Goal: Task Accomplishment & Management: Use online tool/utility

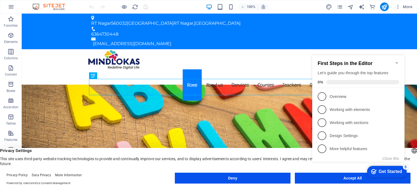
click at [331, 180] on appcues-checklist "Contextual help checklist present on screen" at bounding box center [359, 113] width 99 height 133
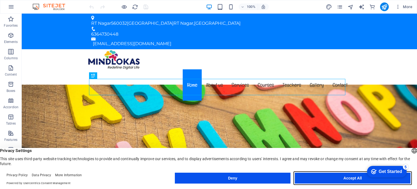
click at [334, 180] on button "Accept All" at bounding box center [353, 177] width 116 height 11
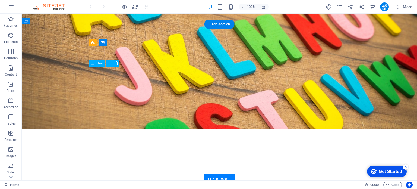
scroll to position [144, 0]
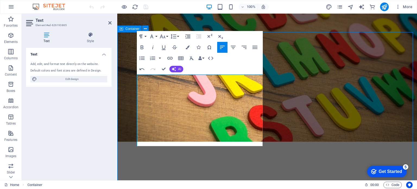
scroll to position [157, 0]
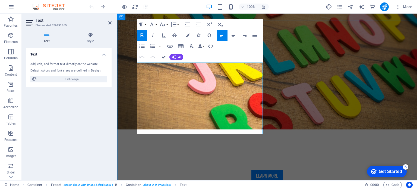
drag, startPoint x: 137, startPoint y: 66, endPoint x: 218, endPoint y: 129, distance: 101.9
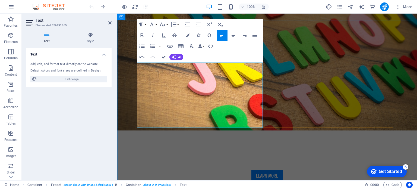
scroll to position [159, 0]
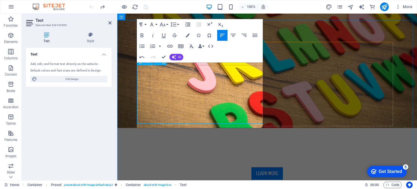
scroll to position [157, 0]
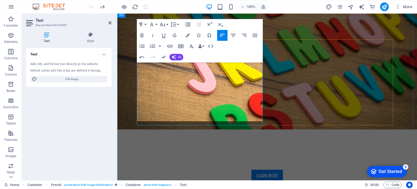
scroll to position [159, 0]
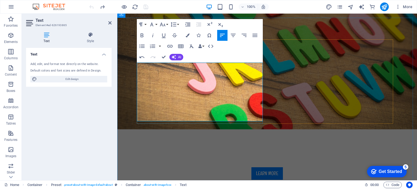
scroll to position [162, 0]
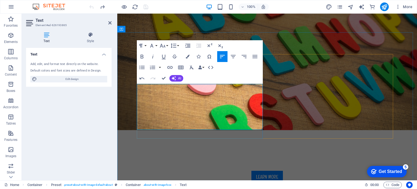
scroll to position [156, 0]
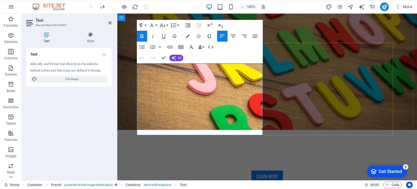
copy div "Lorem ipsum dolor sit amet, consectetur adipisicing elit. Repellat, maiores, a …"
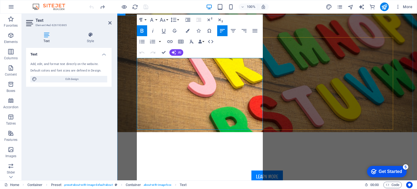
scroll to position [161, 0]
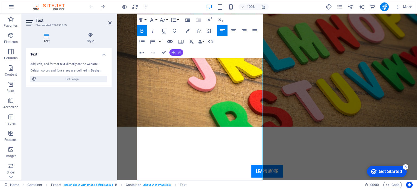
click at [179, 52] on span "AI" at bounding box center [179, 52] width 3 height 3
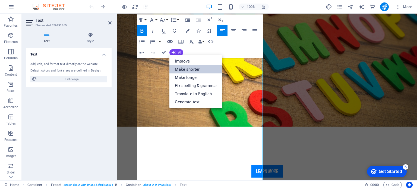
click at [183, 69] on link "Make shorter" at bounding box center [195, 69] width 53 height 8
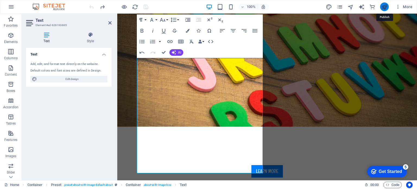
click at [381, 5] on icon "publish" at bounding box center [384, 7] width 6 height 6
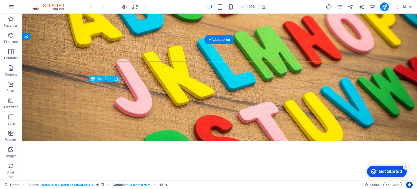
scroll to position [137, 0]
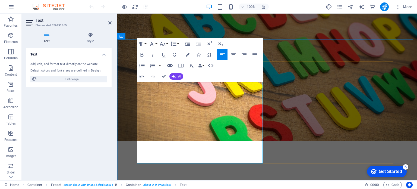
drag, startPoint x: 235, startPoint y: 90, endPoint x: 250, endPoint y: 98, distance: 17.2
click at [143, 55] on icon "button" at bounding box center [142, 55] width 3 height 4
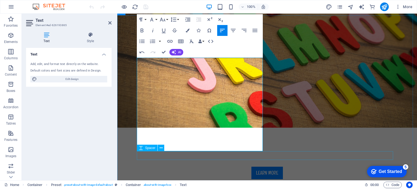
scroll to position [160, 0]
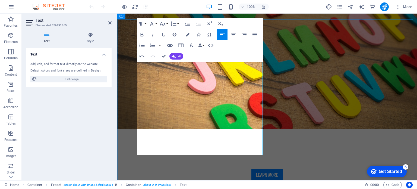
scroll to position [157, 0]
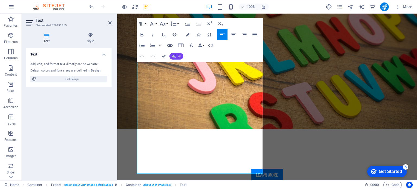
click at [177, 56] on button "AI" at bounding box center [176, 56] width 14 height 7
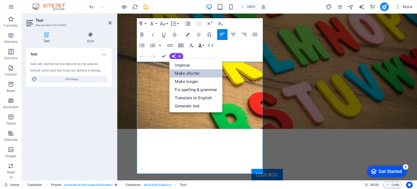
click at [182, 70] on link "Make shorter" at bounding box center [195, 73] width 53 height 8
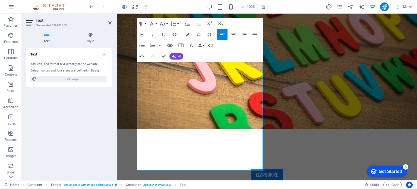
click at [142, 55] on icon "button" at bounding box center [142, 56] width 7 height 7
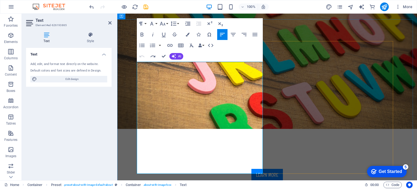
drag, startPoint x: 158, startPoint y: 71, endPoint x: 136, endPoint y: 72, distance: 22.3
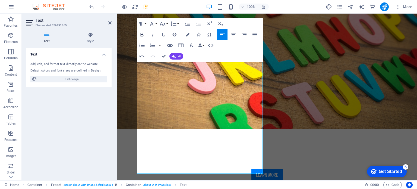
click at [142, 33] on icon "button" at bounding box center [142, 35] width 3 height 4
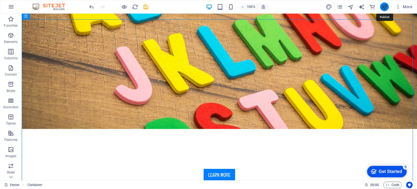
click at [385, 4] on icon "publish" at bounding box center [384, 7] width 6 height 6
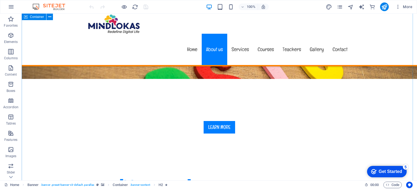
scroll to position [185, 0]
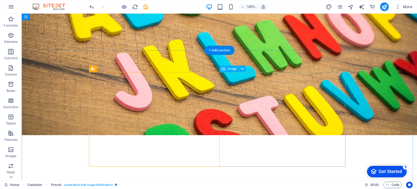
scroll to position [120, 0]
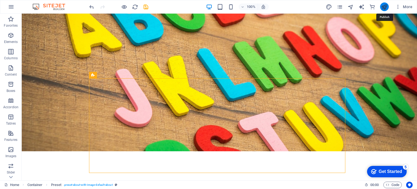
click at [383, 7] on icon "publish" at bounding box center [384, 7] width 6 height 6
